Goal: Task Accomplishment & Management: Complete application form

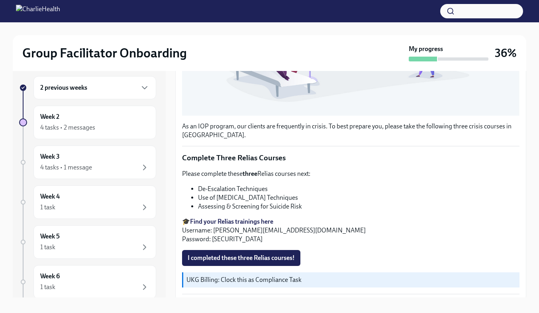
scroll to position [14, 0]
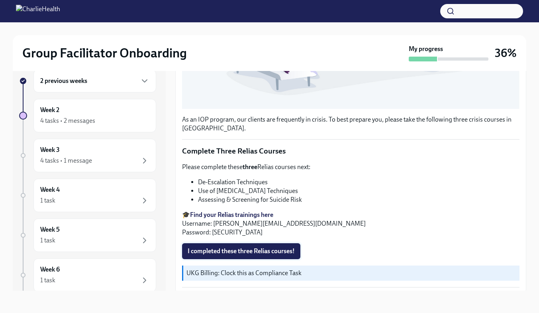
click at [265, 247] on span "I completed these three Relias courses!" at bounding box center [241, 251] width 107 height 8
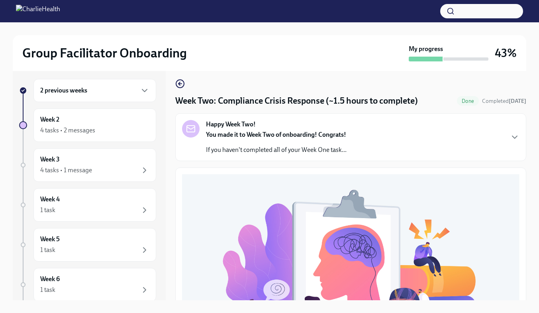
scroll to position [0, 0]
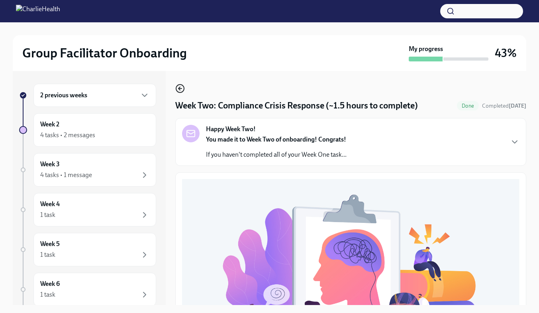
click at [182, 87] on icon "button" at bounding box center [180, 89] width 10 height 10
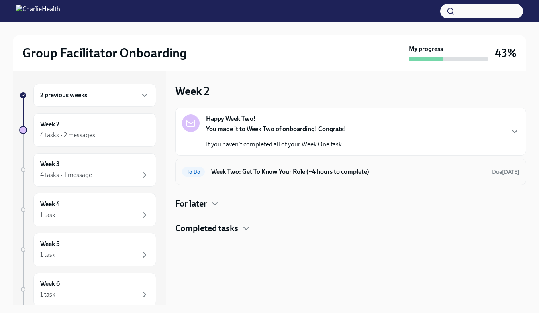
click at [316, 169] on h6 "Week Two: Get To Know Your Role (~4 hours to complete)" at bounding box center [348, 171] width 275 height 9
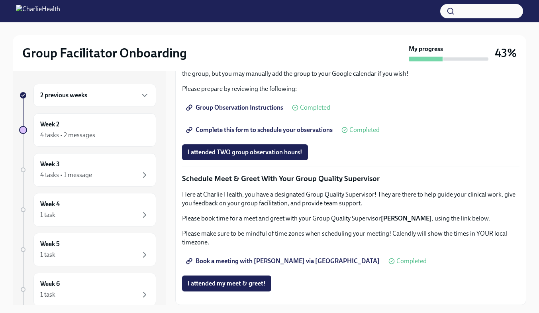
scroll to position [607, 0]
click at [267, 156] on span "I attended TWO group observation hours!" at bounding box center [245, 152] width 115 height 8
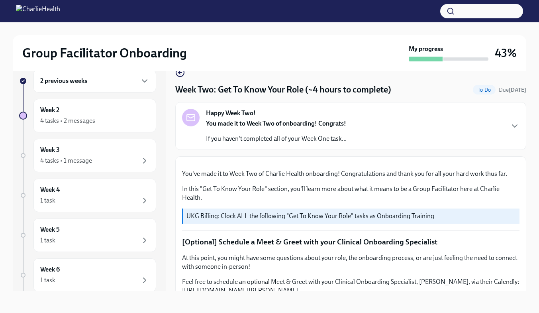
scroll to position [0, 0]
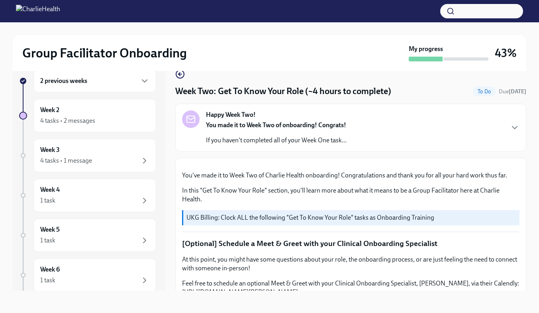
click at [510, 125] on icon "button" at bounding box center [515, 128] width 10 height 10
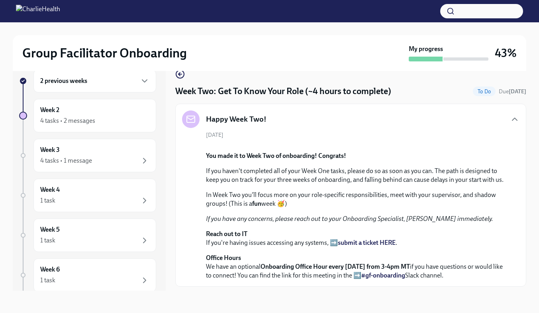
click at [510, 120] on icon "button" at bounding box center [515, 119] width 10 height 10
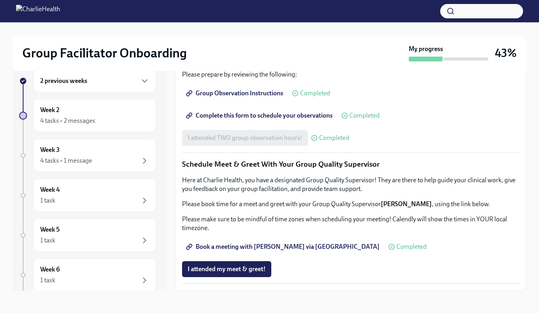
scroll to position [724, 0]
click at [88, 123] on div "4 tasks • 2 messages" at bounding box center [67, 120] width 55 height 9
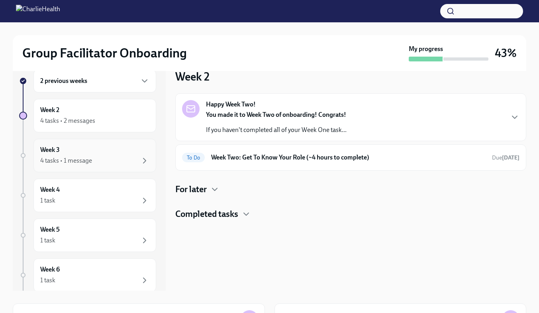
click at [78, 156] on div "4 tasks • 1 message" at bounding box center [66, 160] width 52 height 9
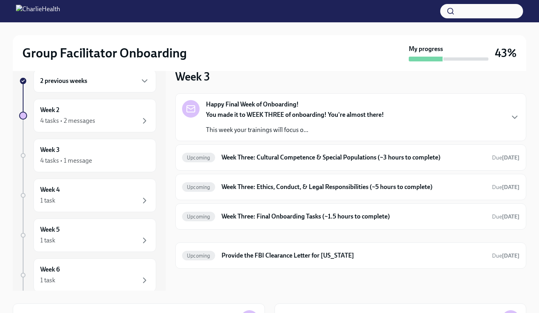
click at [363, 123] on div "You made it to WEEK THREE of onboarding! You're almost there! This week your tr…" at bounding box center [295, 122] width 178 height 24
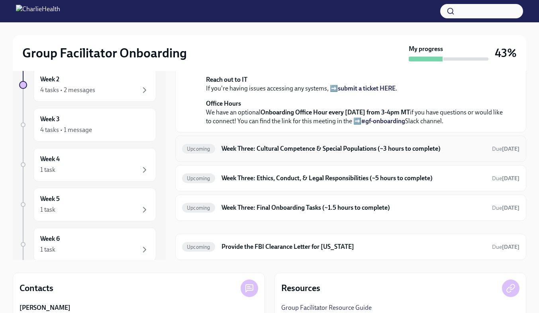
scroll to position [54, 0]
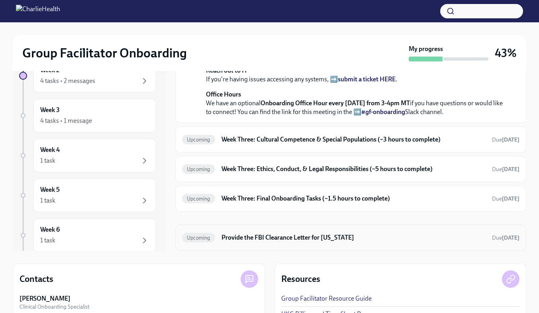
click at [345, 239] on h6 "Provide the FBI Clearance Letter for [US_STATE]" at bounding box center [354, 237] width 264 height 9
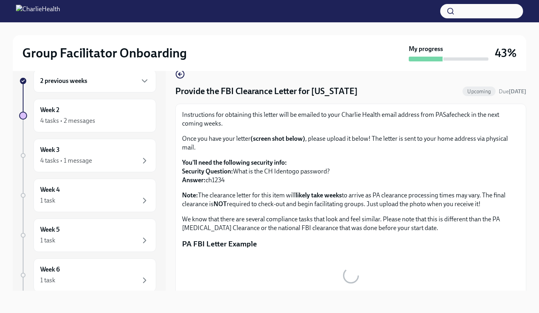
scroll to position [14, 0]
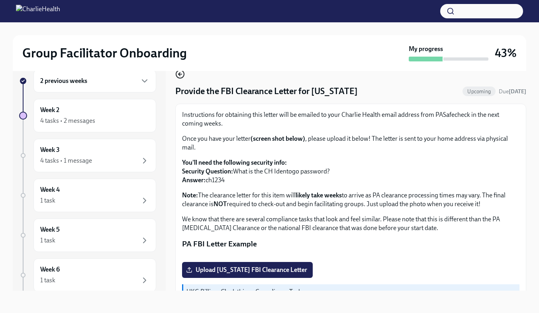
click at [183, 72] on circle "button" at bounding box center [180, 74] width 8 height 8
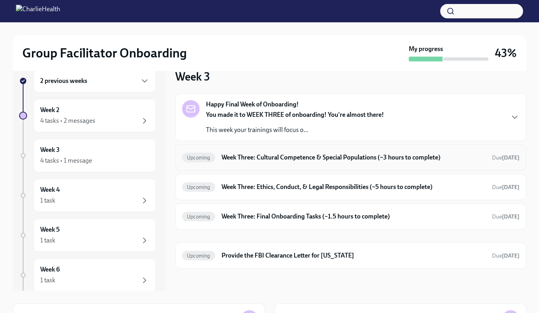
drag, startPoint x: 237, startPoint y: 150, endPoint x: 243, endPoint y: 158, distance: 10.3
click at [237, 150] on div "Upcoming Week Three: Cultural Competence & Special Populations (~3 hours to com…" at bounding box center [350, 157] width 351 height 26
click at [241, 159] on h6 "Week Three: Cultural Competence & Special Populations (~3 hours to complete)" at bounding box center [354, 157] width 264 height 9
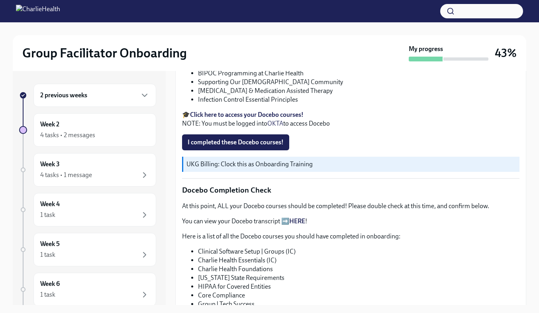
scroll to position [279, 0]
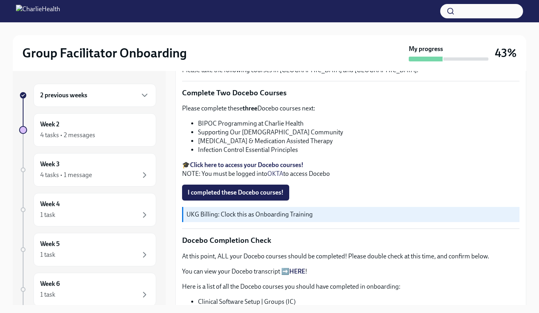
click at [132, 95] on div "2 previous weeks" at bounding box center [94, 95] width 109 height 10
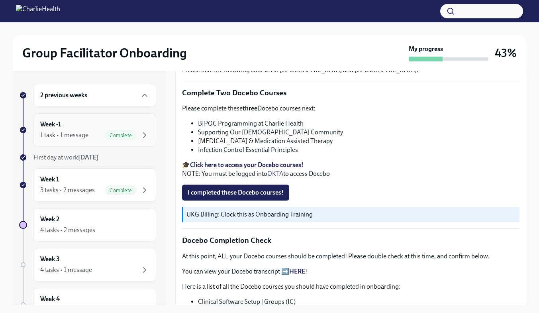
click at [79, 132] on div "1 task • 1 message" at bounding box center [64, 135] width 48 height 9
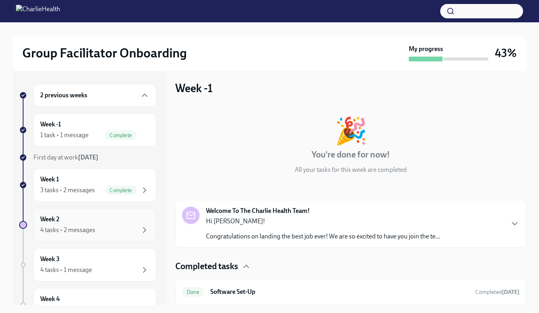
click at [69, 227] on div "4 tasks • 2 messages" at bounding box center [67, 230] width 55 height 9
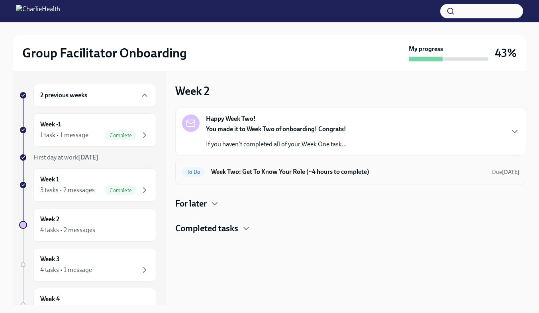
click at [276, 169] on h6 "Week Two: Get To Know Your Role (~4 hours to complete)" at bounding box center [348, 171] width 275 height 9
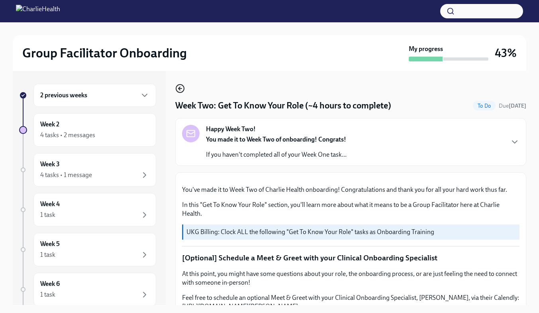
click at [182, 89] on icon "button" at bounding box center [180, 89] width 10 height 10
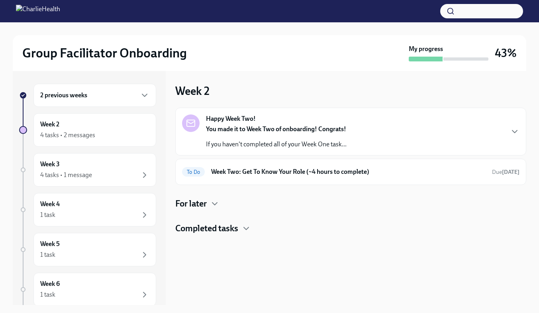
click at [219, 229] on h4 "Completed tasks" at bounding box center [206, 228] width 63 height 12
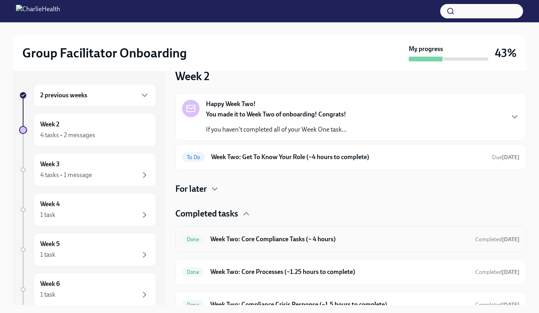
scroll to position [27, 0]
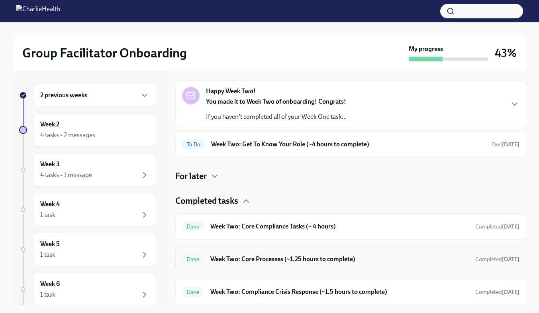
click at [306, 264] on div "Done Week Two: Core Processes (~1.25 hours to complete) Completed [DATE]" at bounding box center [351, 259] width 338 height 13
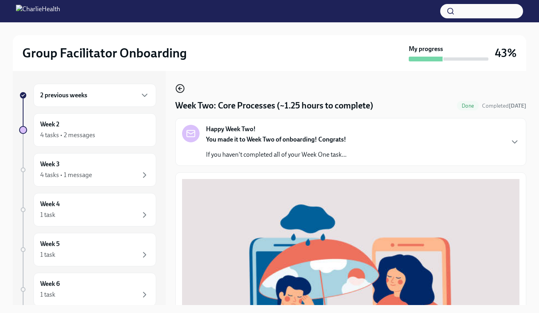
click at [177, 90] on icon "button" at bounding box center [180, 89] width 10 height 10
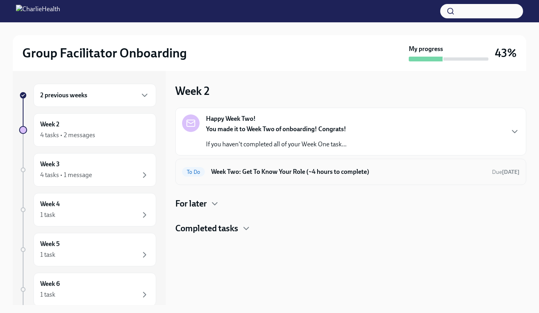
click at [242, 177] on div "To Do Week Two: Get To Know Your Role (~4 hours to complete) Due [DATE]" at bounding box center [351, 171] width 338 height 13
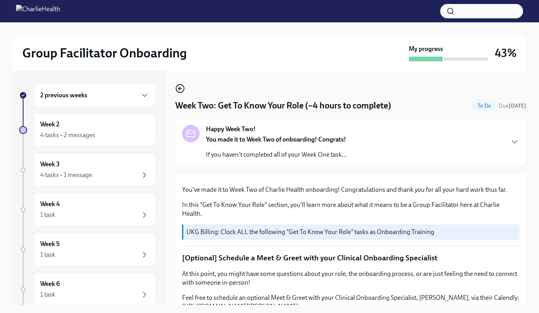
click at [179, 88] on icon "button" at bounding box center [180, 88] width 2 height 3
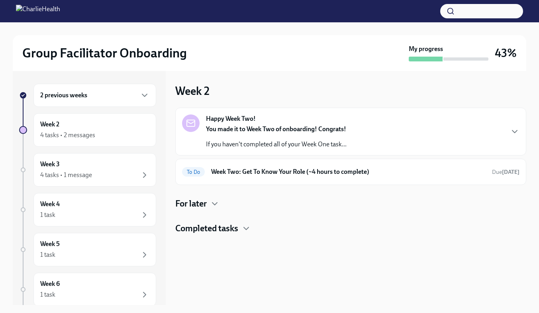
click at [213, 228] on h4 "Completed tasks" at bounding box center [206, 228] width 63 height 12
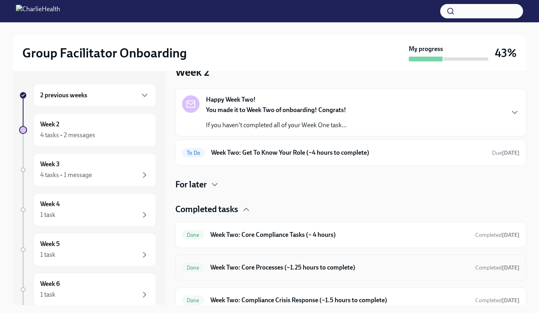
scroll to position [27, 0]
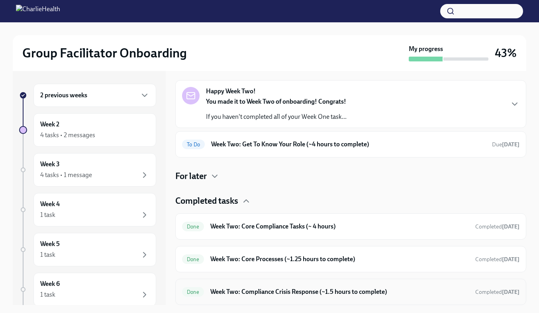
click at [259, 288] on h6 "Week Two: Compliance Crisis Response (~1.5 hours to complete)" at bounding box center [339, 291] width 259 height 9
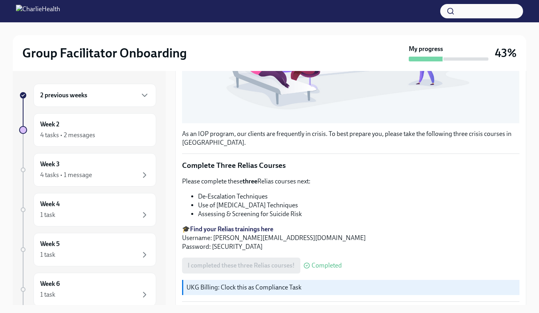
scroll to position [14, 0]
